Goal: Complete application form: Complete application form

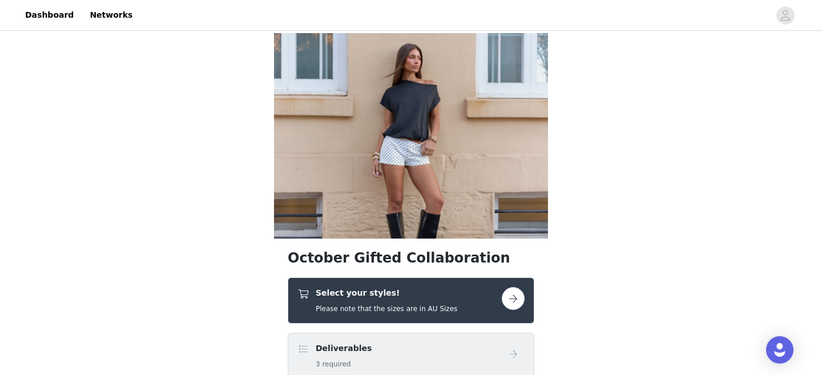
click at [510, 299] on button "button" at bounding box center [513, 298] width 23 height 23
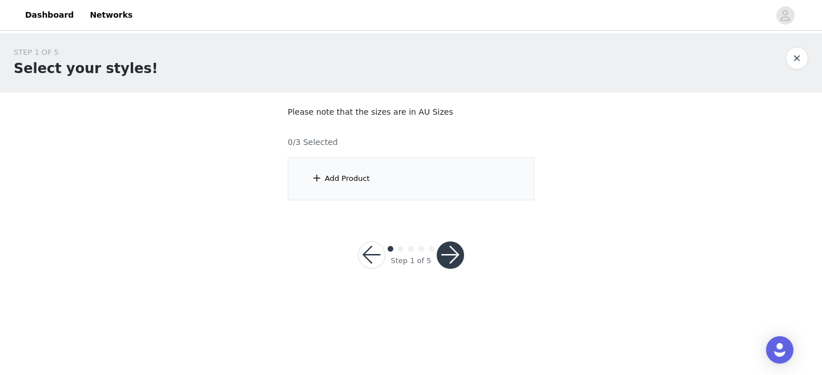
click at [413, 175] on div "Add Product" at bounding box center [411, 178] width 246 height 43
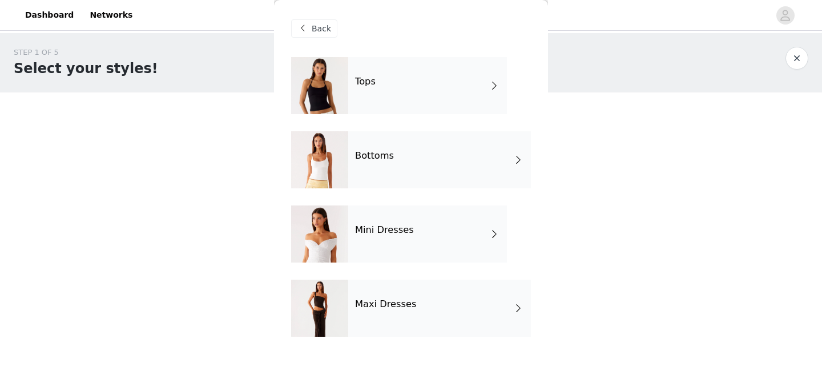
click at [426, 100] on div "Tops" at bounding box center [427, 85] width 159 height 57
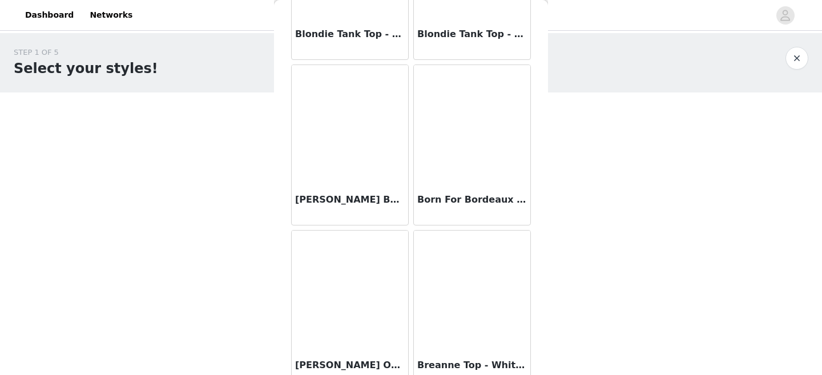
scroll to position [1371, 0]
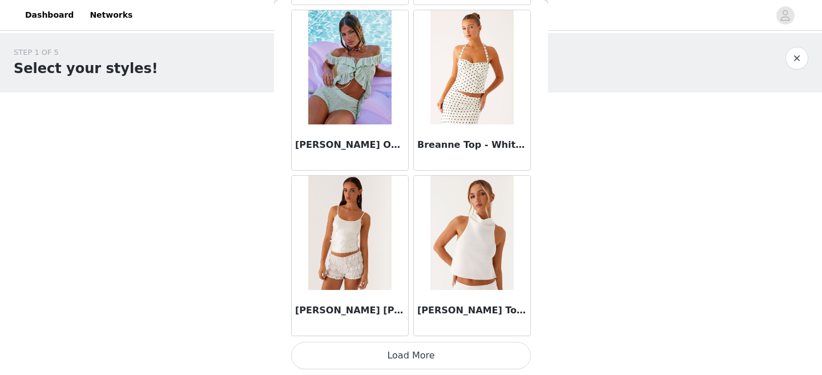
click at [372, 348] on button "Load More" at bounding box center [411, 355] width 240 height 27
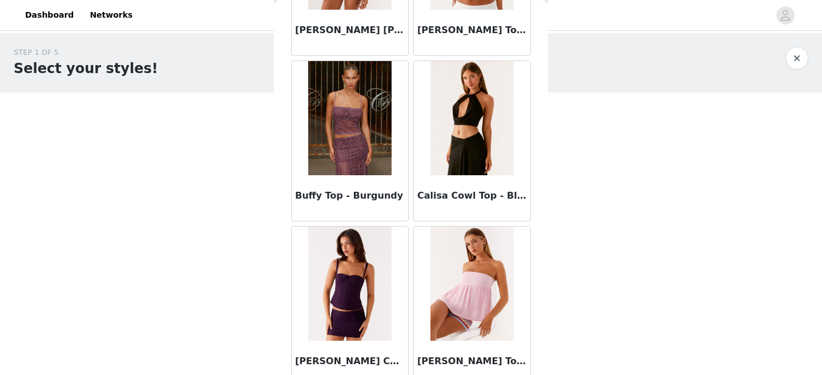
scroll to position [1685, 0]
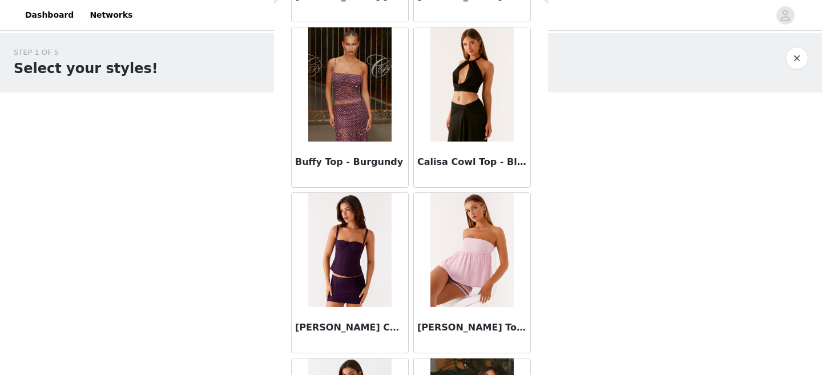
click at [349, 130] on img at bounding box center [349, 84] width 83 height 114
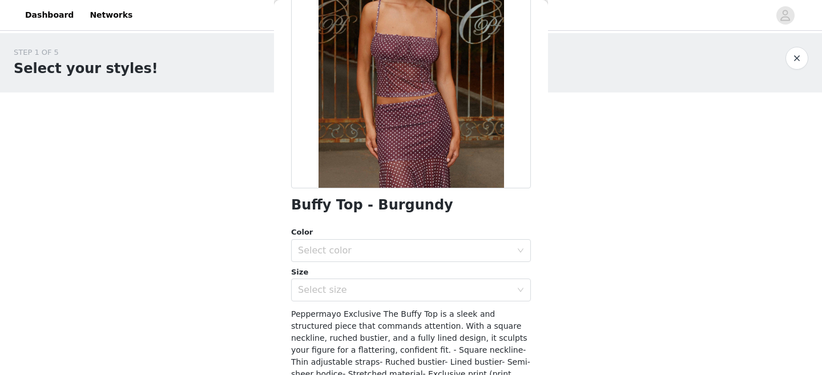
scroll to position [191, 0]
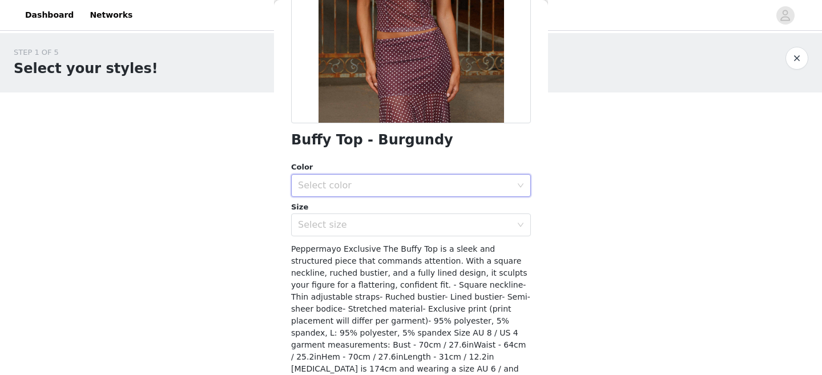
click at [381, 193] on div "Select color" at bounding box center [407, 186] width 219 height 22
click at [374, 212] on li "Burgundy" at bounding box center [411, 210] width 240 height 18
click at [373, 224] on div "Select size" at bounding box center [404, 224] width 213 height 11
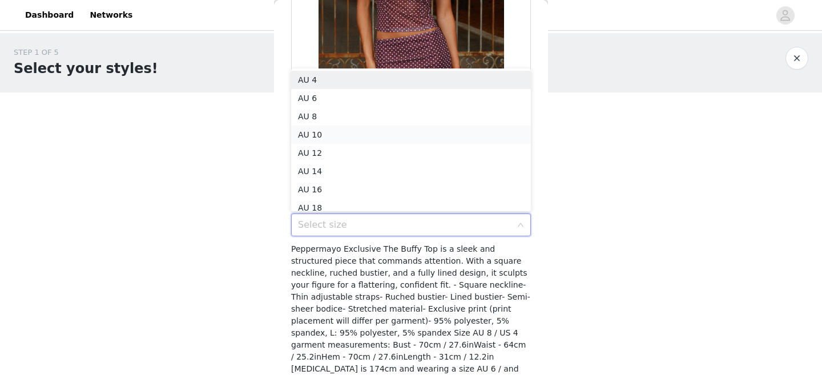
scroll to position [6, 0]
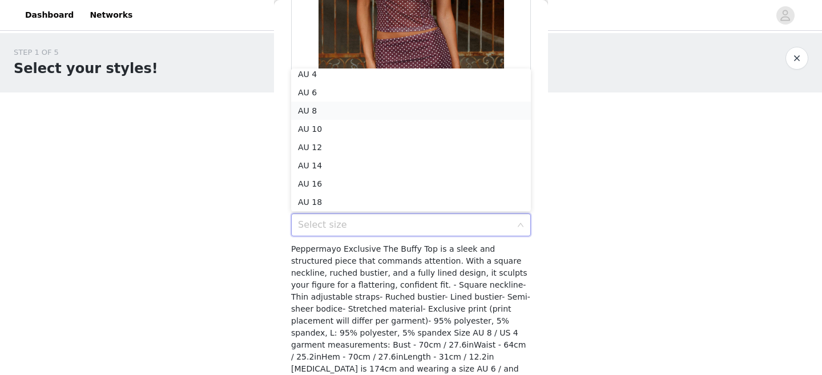
click at [378, 109] on li "AU 8" at bounding box center [411, 111] width 240 height 18
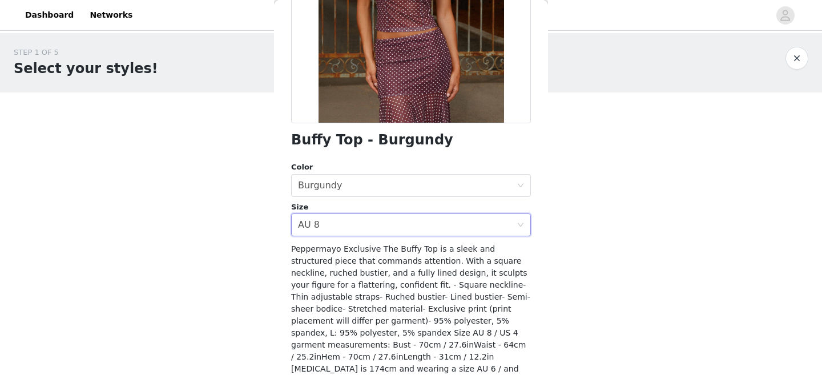
scroll to position [238, 0]
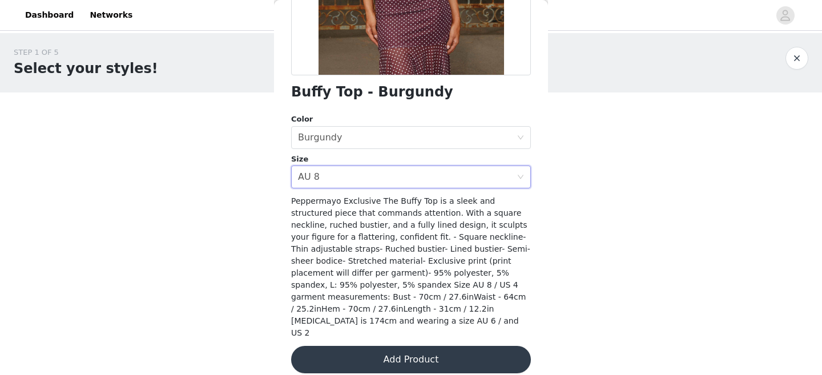
click at [378, 346] on button "Add Product" at bounding box center [411, 359] width 240 height 27
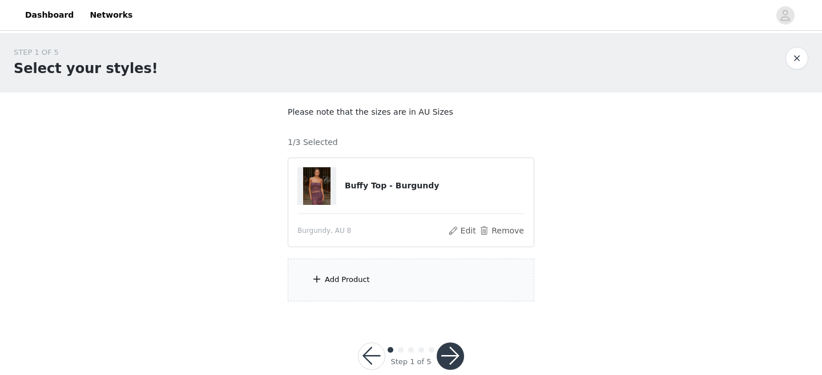
click at [381, 270] on div "Add Product" at bounding box center [411, 279] width 246 height 43
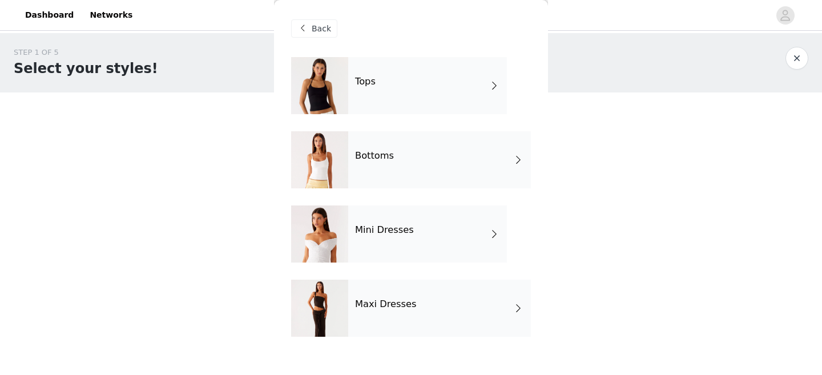
click at [401, 177] on div "Bottoms" at bounding box center [439, 159] width 183 height 57
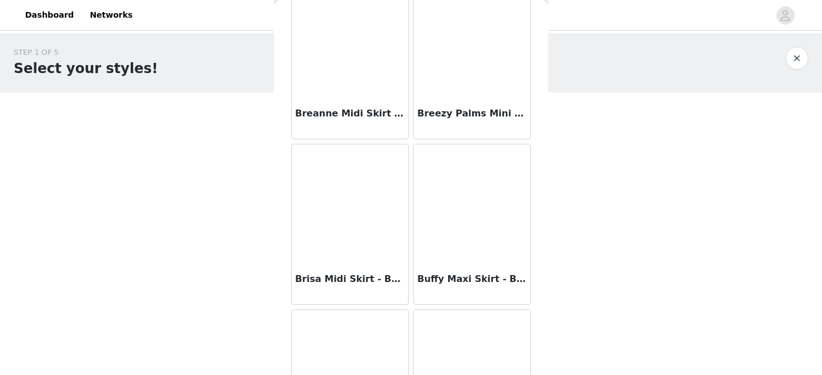
scroll to position [1307, 0]
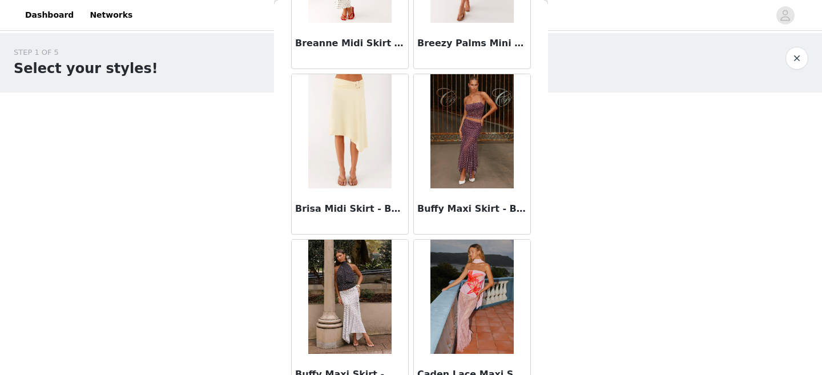
click at [447, 131] on img at bounding box center [471, 131] width 83 height 114
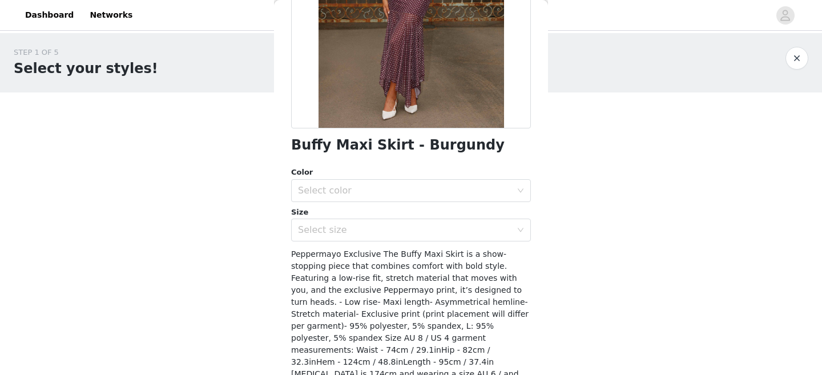
scroll to position [224, 0]
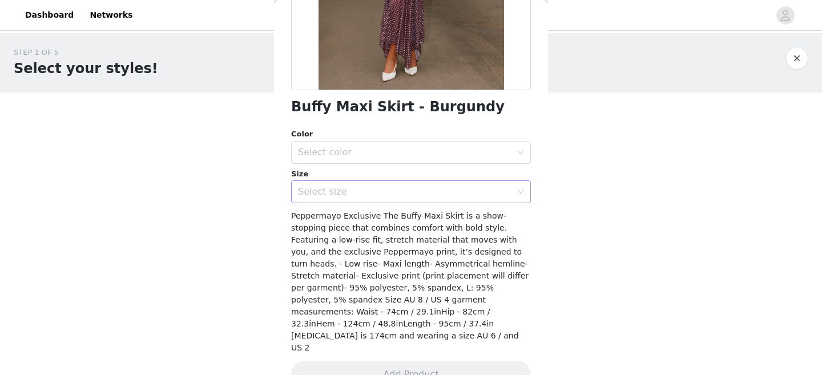
click at [440, 196] on div "Select size" at bounding box center [404, 191] width 213 height 11
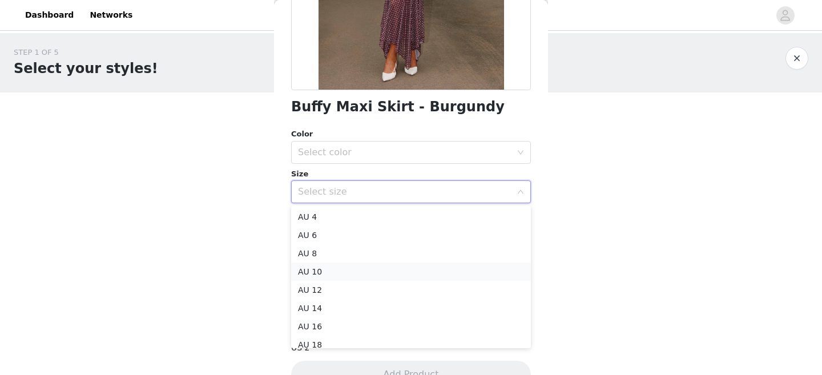
click at [396, 268] on li "AU 10" at bounding box center [411, 271] width 240 height 18
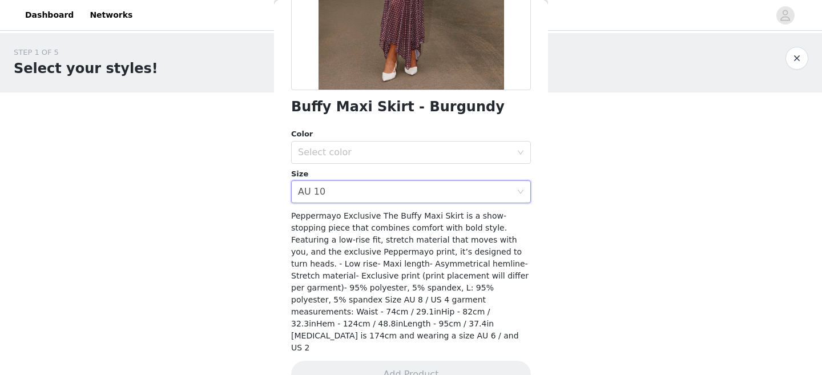
click at [432, 167] on div "Color Select color Size Select size AU 10" at bounding box center [411, 165] width 240 height 75
click at [434, 162] on div "Select color" at bounding box center [407, 153] width 219 height 22
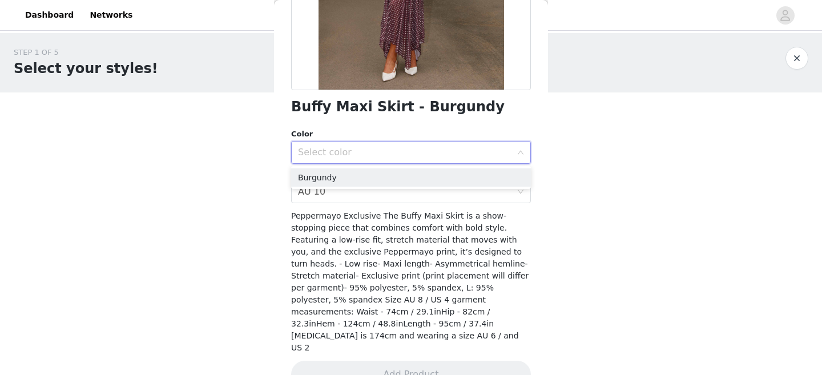
click at [438, 147] on div "Select color" at bounding box center [404, 152] width 213 height 11
click at [434, 152] on div "Select color" at bounding box center [404, 152] width 213 height 11
click at [426, 181] on li "Burgundy" at bounding box center [411, 177] width 240 height 18
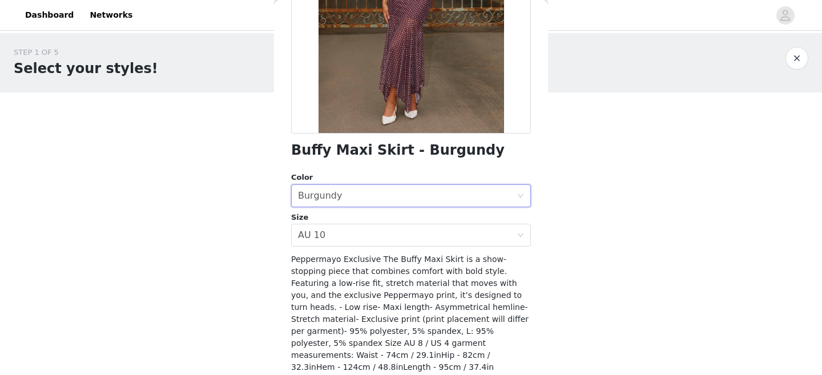
scroll to position [182, 0]
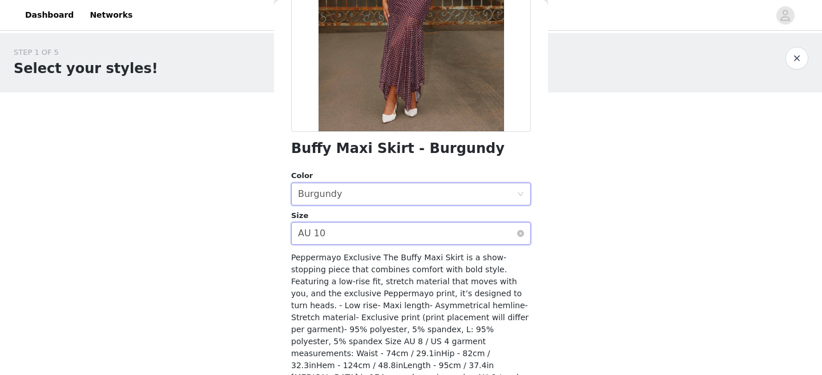
click at [405, 232] on div "Select size AU 10" at bounding box center [407, 234] width 219 height 22
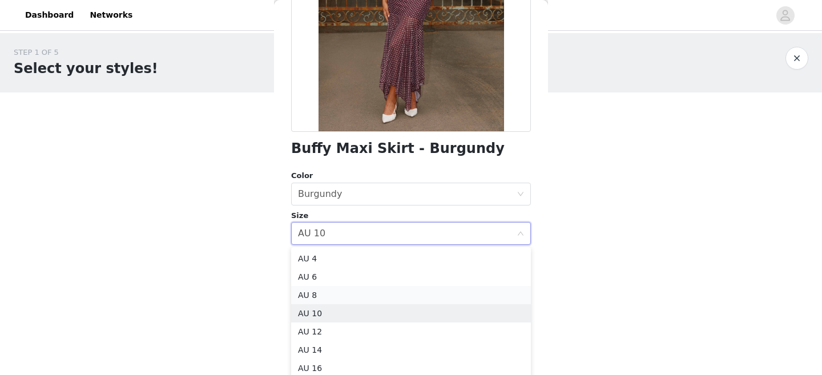
click at [393, 291] on li "AU 8" at bounding box center [411, 295] width 240 height 18
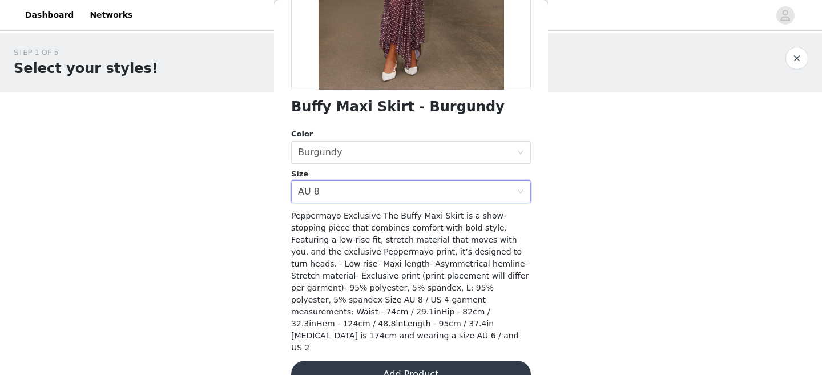
scroll to position [227, 0]
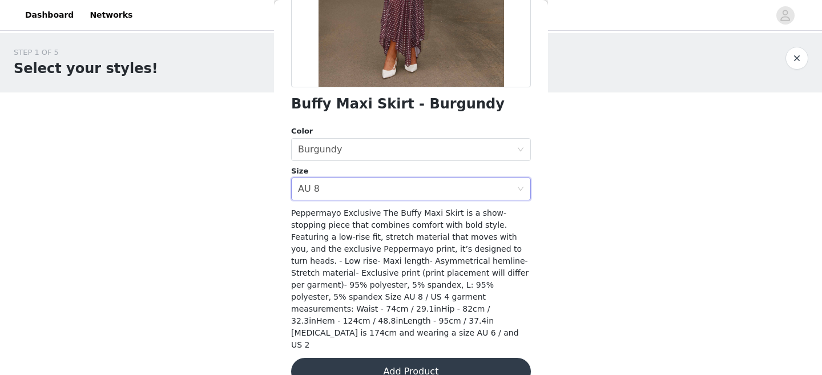
click at [390, 333] on div "Buffy Maxi Skirt - Burgundy Color Select color Burgundy Size Select size AU 8 P…" at bounding box center [411, 115] width 240 height 568
click at [390, 358] on button "Add Product" at bounding box center [411, 371] width 240 height 27
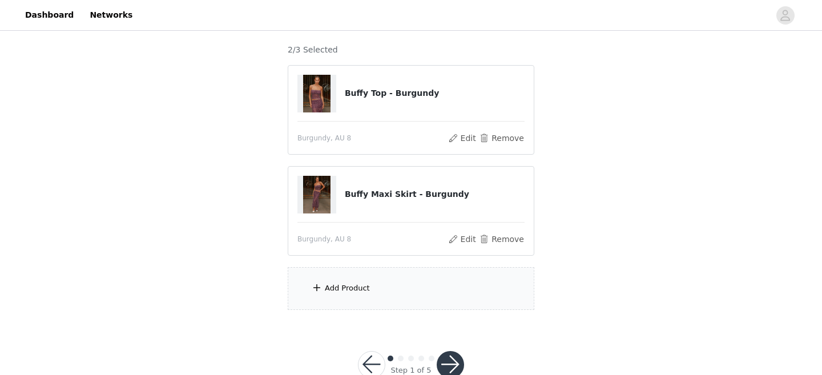
scroll to position [115, 0]
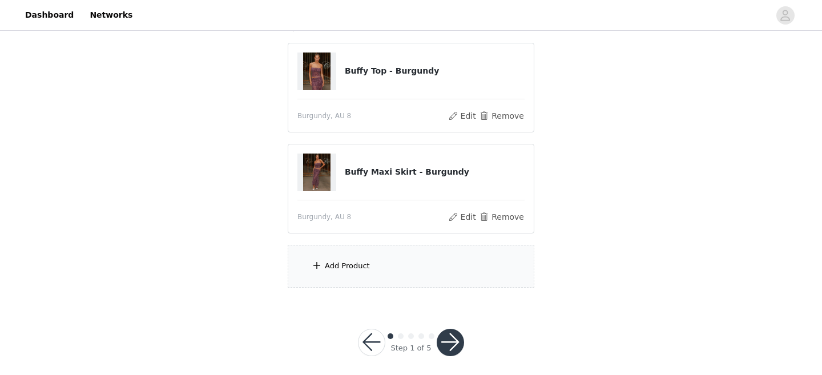
click at [387, 270] on div "Add Product" at bounding box center [411, 266] width 246 height 43
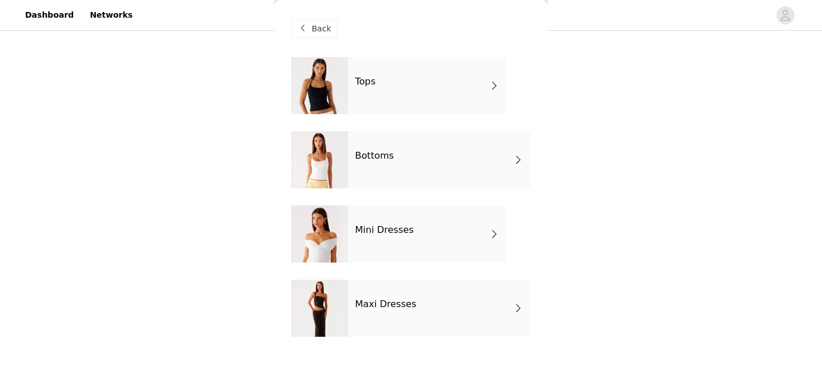
scroll to position [123, 0]
click at [383, 296] on div "Maxi Dresses" at bounding box center [439, 308] width 183 height 57
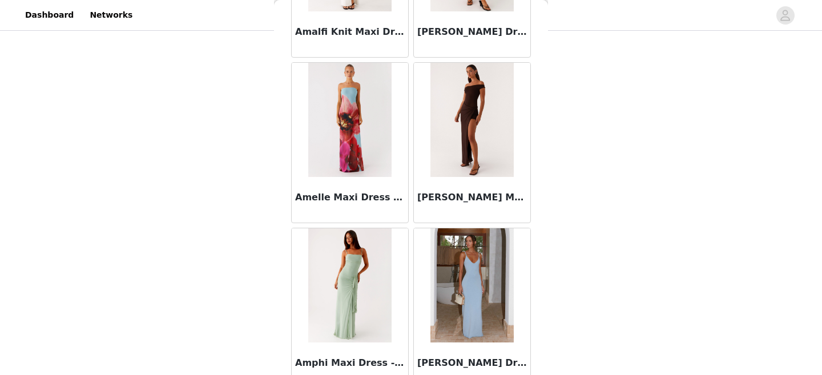
scroll to position [1371, 0]
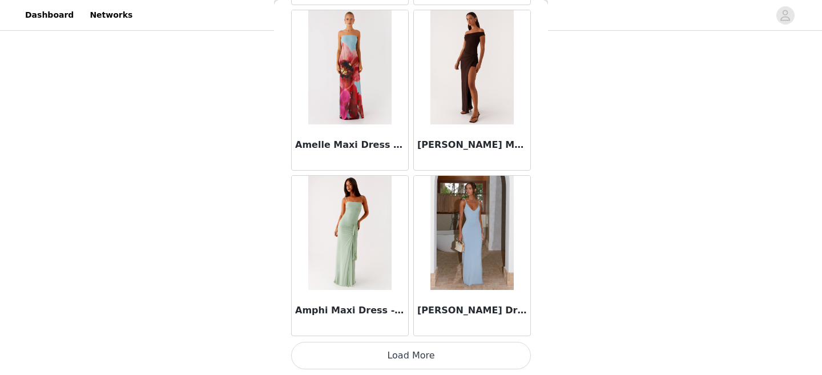
click at [384, 349] on button "Load More" at bounding box center [411, 355] width 240 height 27
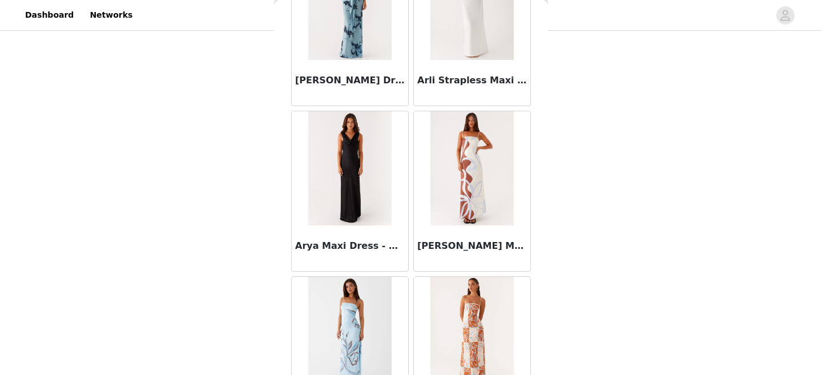
scroll to position [3026, 0]
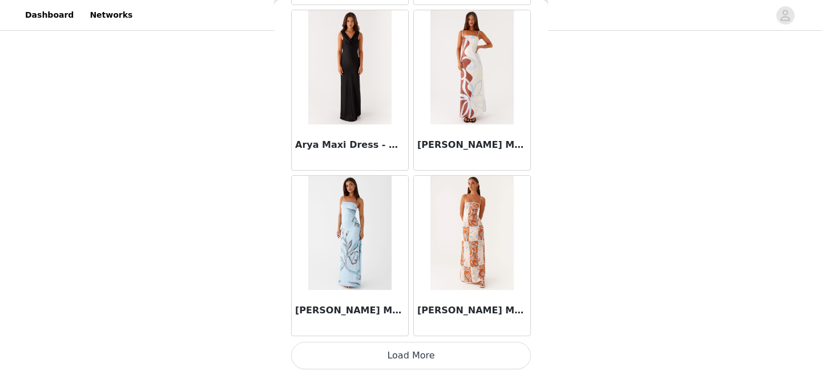
click at [401, 357] on button "Load More" at bounding box center [411, 355] width 240 height 27
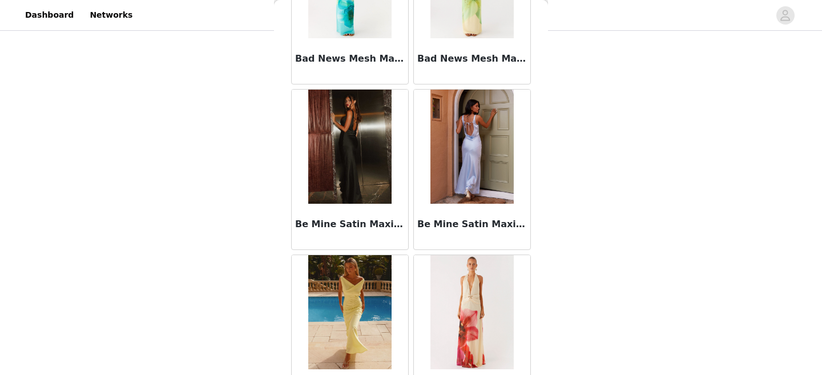
scroll to position [4680, 0]
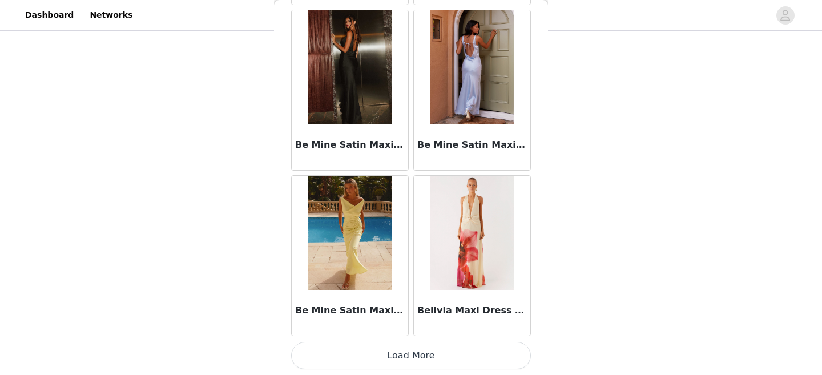
click at [403, 356] on button "Load More" at bounding box center [411, 355] width 240 height 27
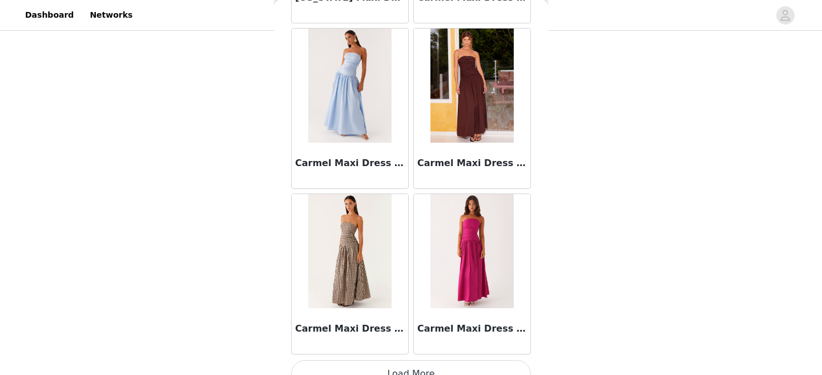
scroll to position [6335, 0]
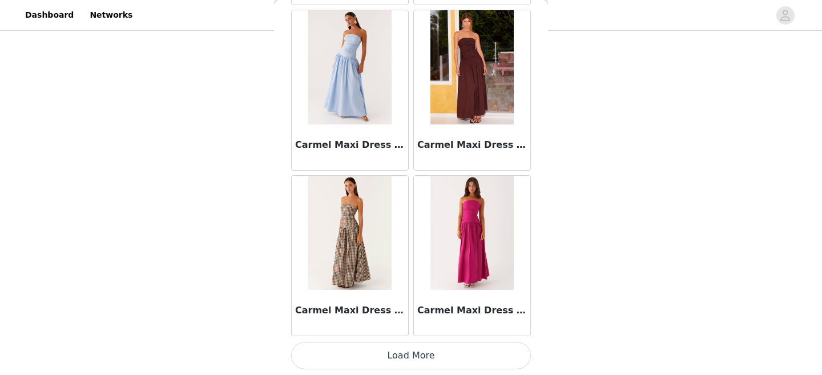
click at [361, 346] on button "Load More" at bounding box center [411, 355] width 240 height 27
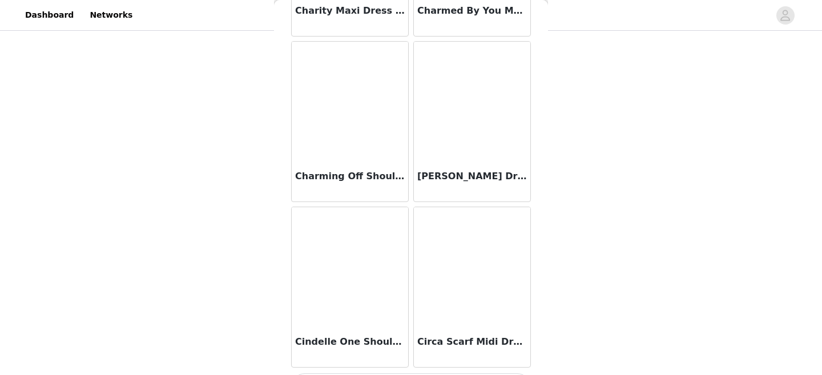
scroll to position [7990, 0]
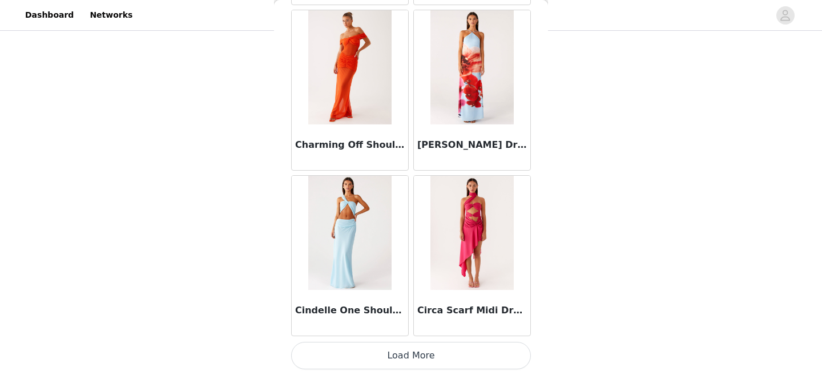
click at [363, 355] on button "Load More" at bounding box center [411, 355] width 240 height 27
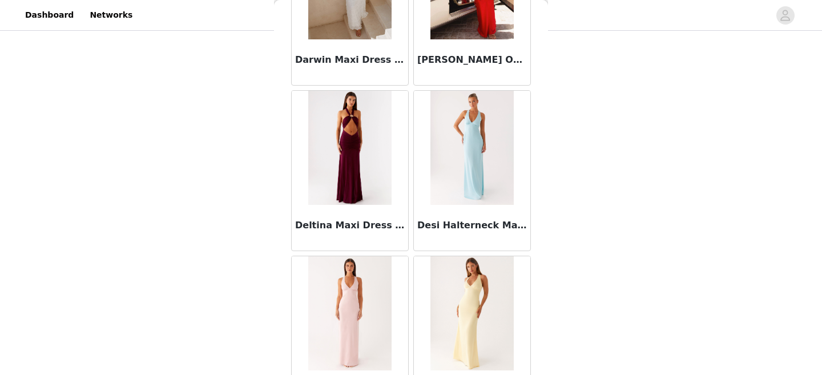
scroll to position [9644, 0]
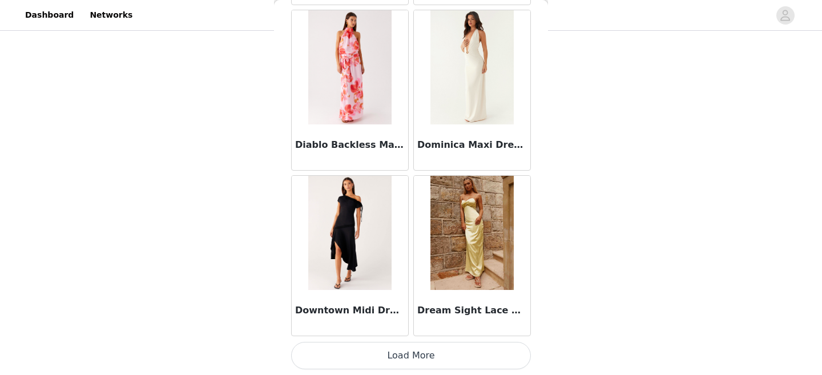
click at [365, 343] on button "Load More" at bounding box center [411, 355] width 240 height 27
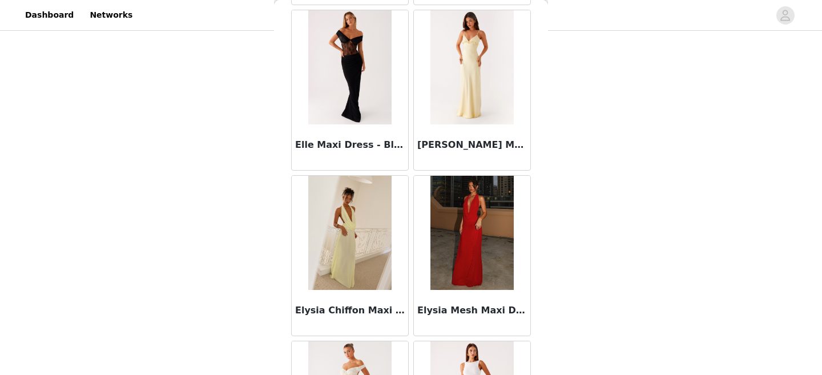
scroll to position [11299, 0]
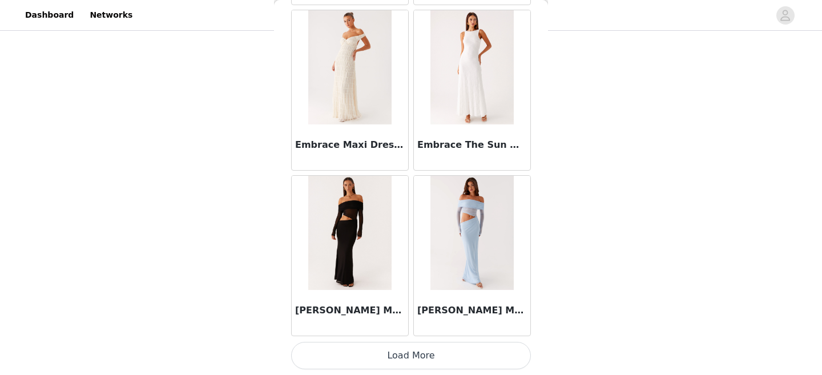
click at [377, 347] on button "Load More" at bounding box center [411, 355] width 240 height 27
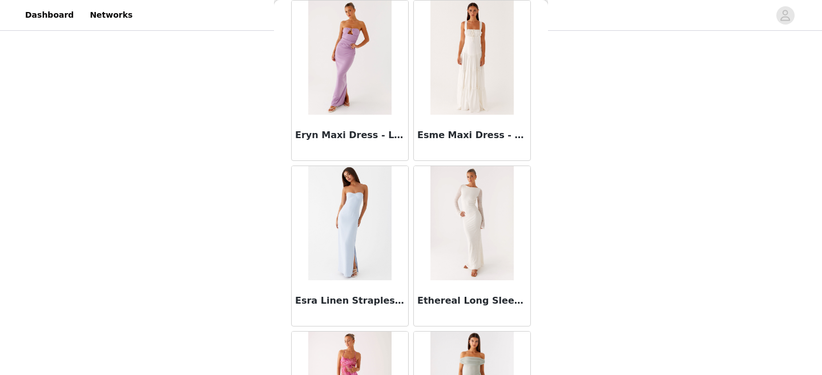
scroll to position [12298, 0]
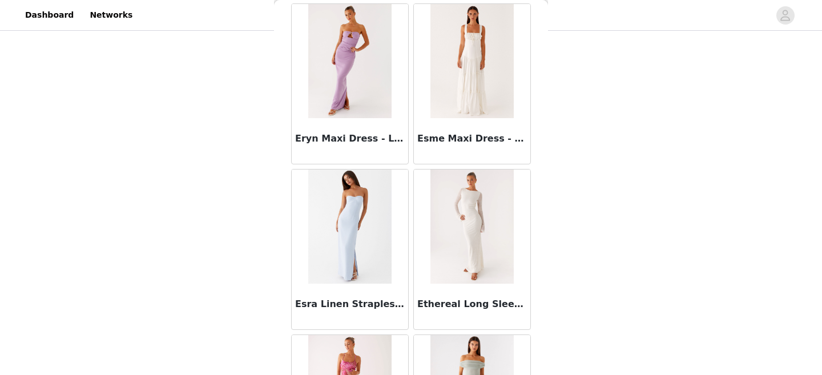
click at [441, 105] on img at bounding box center [471, 61] width 83 height 114
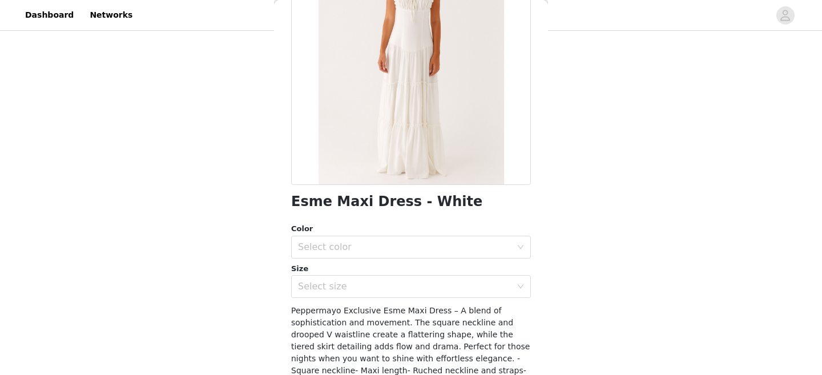
scroll to position [177, 0]
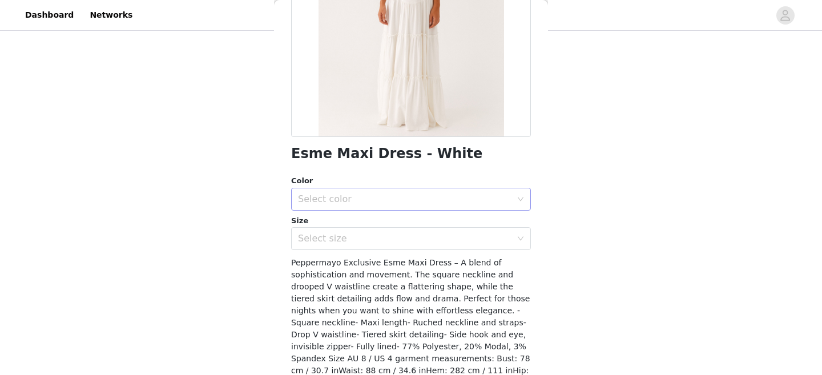
click at [397, 199] on div "Select color" at bounding box center [404, 198] width 213 height 11
click at [391, 220] on li "White" at bounding box center [411, 224] width 240 height 18
click at [391, 234] on div "Select size" at bounding box center [404, 238] width 213 height 11
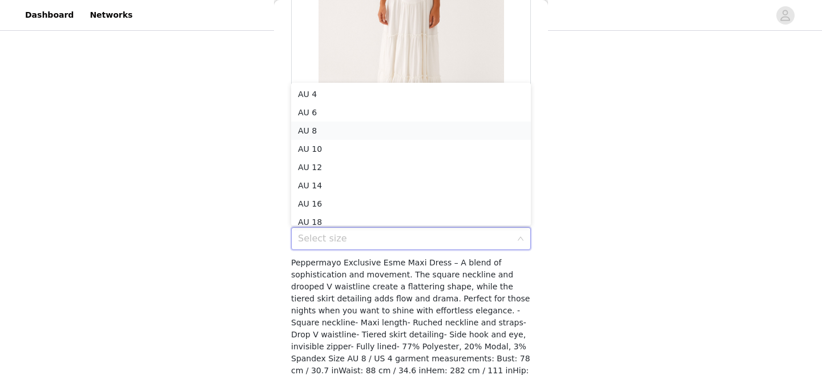
click at [391, 135] on li "AU 8" at bounding box center [411, 131] width 240 height 18
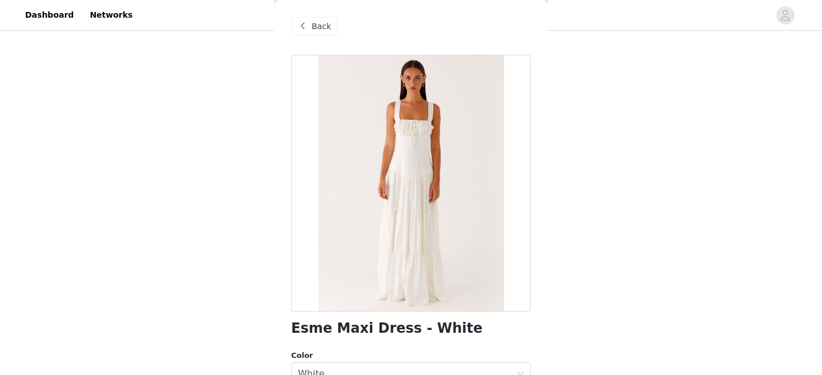
scroll to position [238, 0]
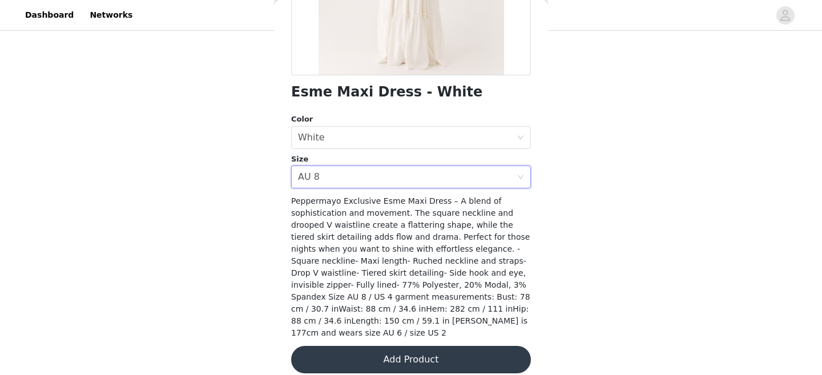
click at [385, 351] on button "Add Product" at bounding box center [411, 359] width 240 height 27
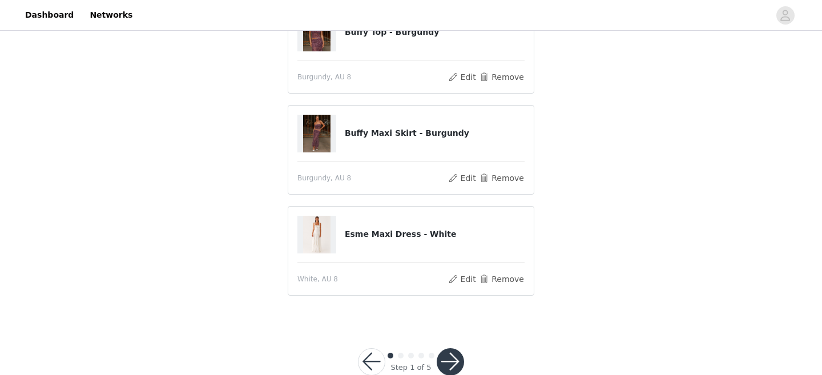
scroll to position [150, 0]
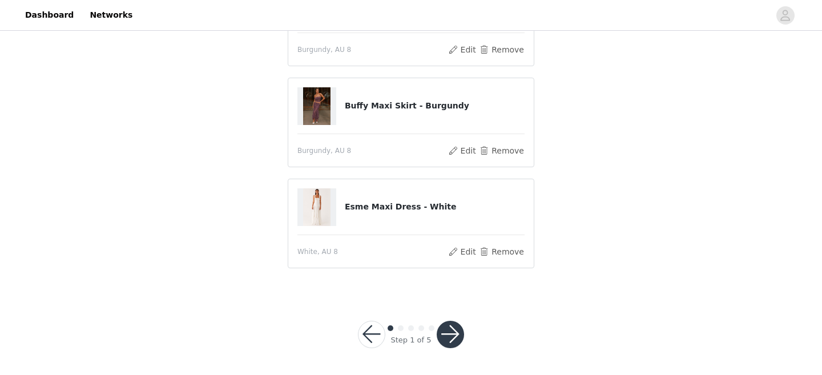
click at [436, 337] on div "Step 1 of 5" at bounding box center [410, 334] width 51 height 22
click at [444, 331] on button "button" at bounding box center [449, 334] width 27 height 27
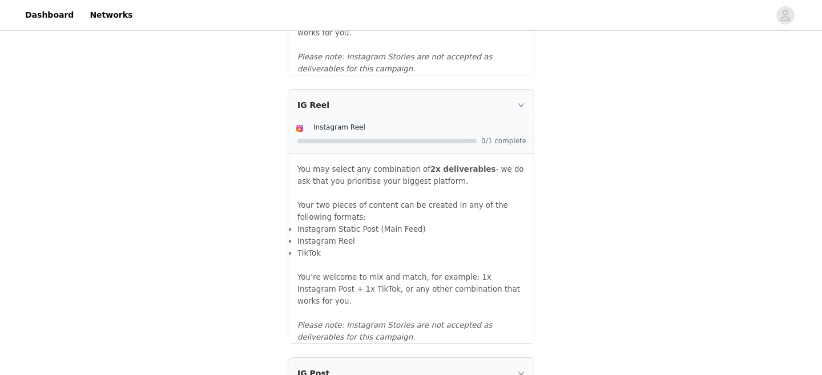
scroll to position [1312, 0]
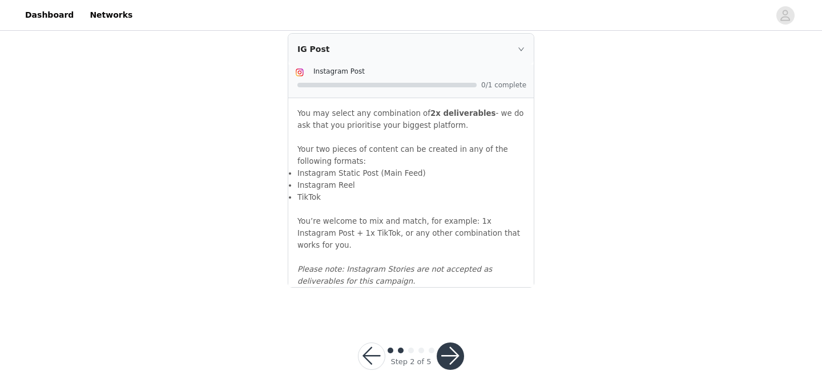
click at [452, 342] on button "button" at bounding box center [449, 355] width 27 height 27
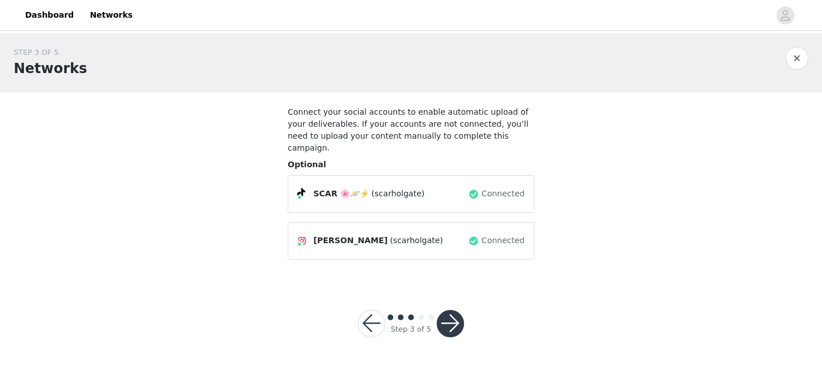
click at [451, 314] on button "button" at bounding box center [449, 323] width 27 height 27
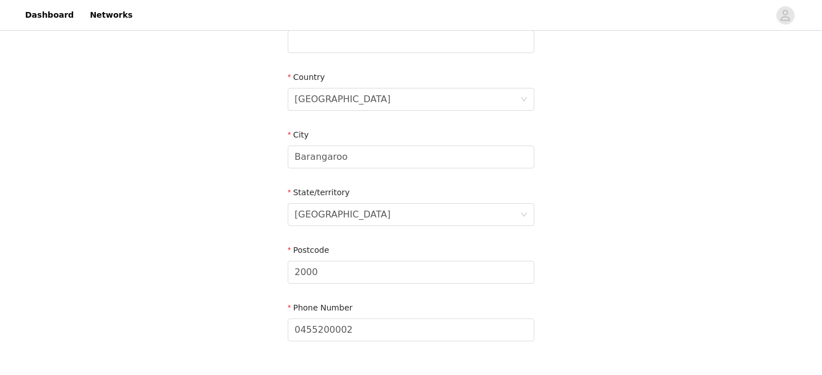
scroll to position [451, 0]
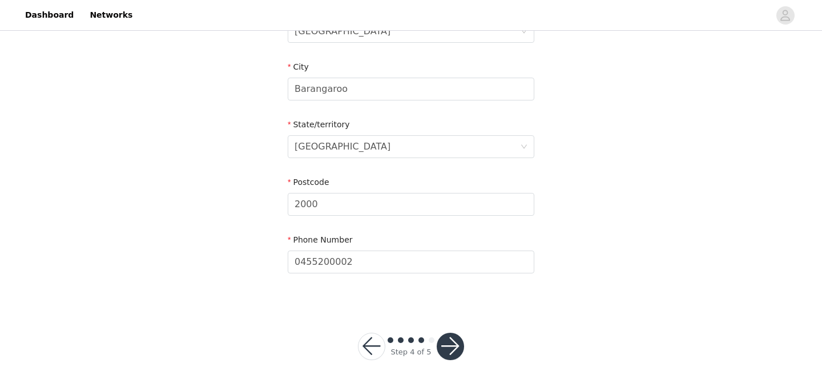
click at [463, 333] on div at bounding box center [449, 346] width 27 height 27
click at [452, 335] on button "button" at bounding box center [449, 346] width 27 height 27
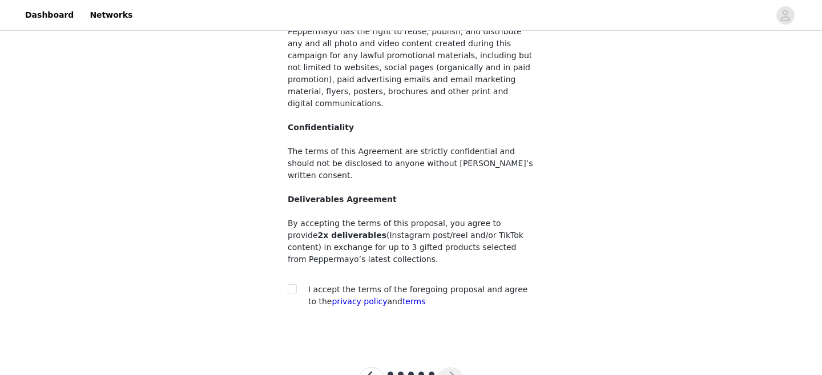
scroll to position [152, 0]
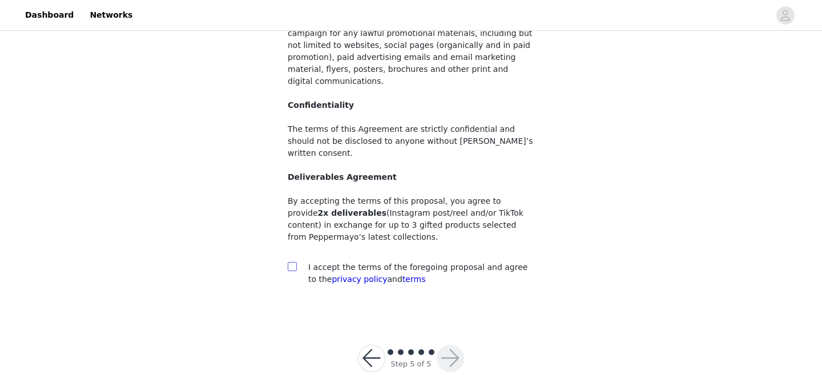
click at [290, 262] on input "checkbox" at bounding box center [292, 266] width 8 height 8
checkbox input "true"
click at [440, 345] on button "button" at bounding box center [449, 358] width 27 height 27
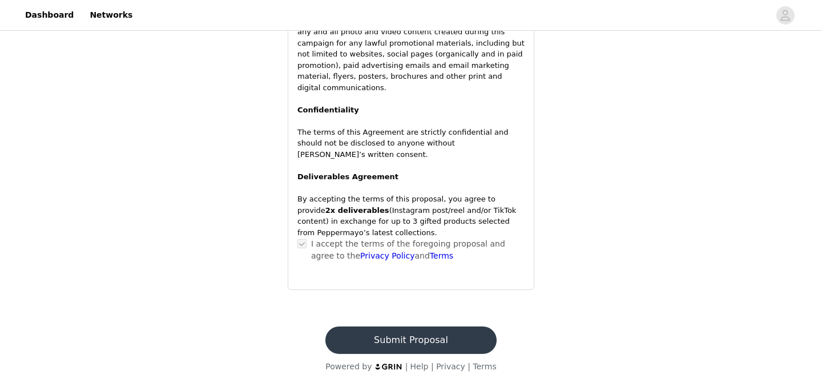
click at [445, 331] on button "Submit Proposal" at bounding box center [410, 339] width 171 height 27
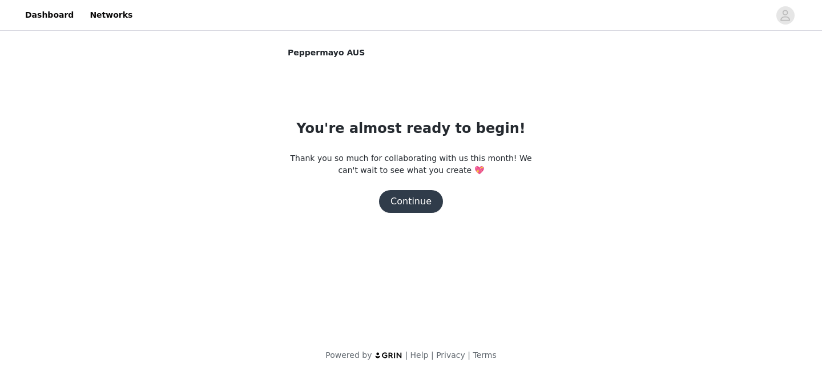
click at [417, 202] on button "Continue" at bounding box center [411, 201] width 64 height 23
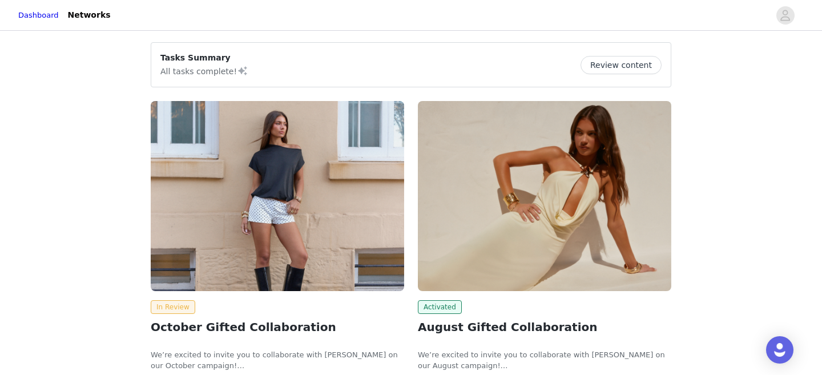
click at [612, 60] on button "Review content" at bounding box center [620, 65] width 81 height 18
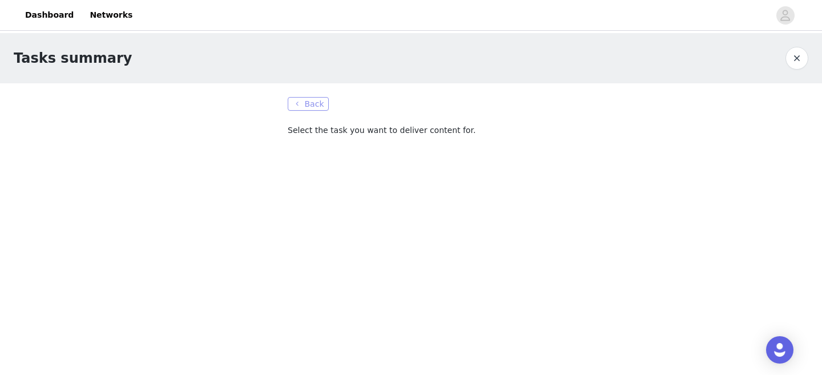
click at [298, 102] on button "Back" at bounding box center [308, 104] width 41 height 14
